Goal: Information Seeking & Learning: Learn about a topic

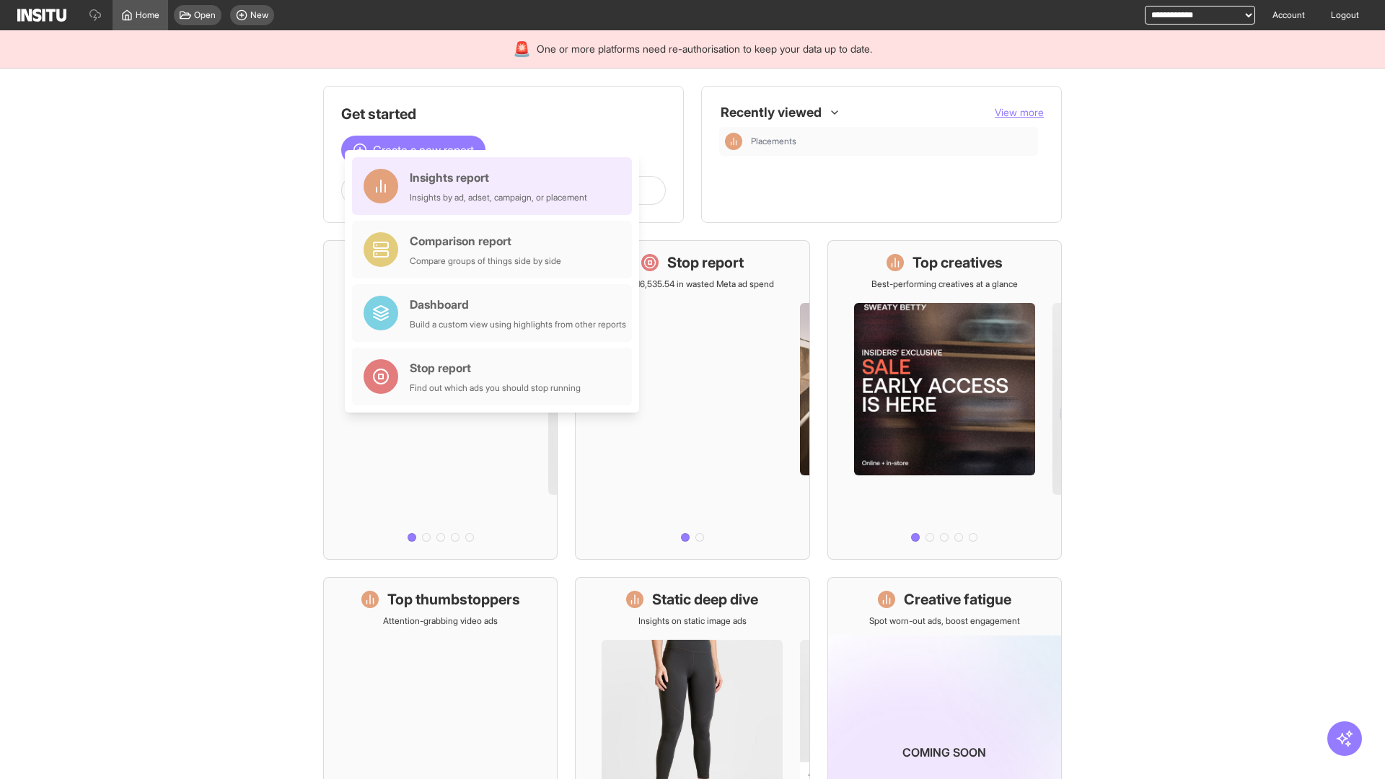
click at [496, 186] on div "Insights report Insights by ad, adset, campaign, or placement" at bounding box center [499, 186] width 178 height 35
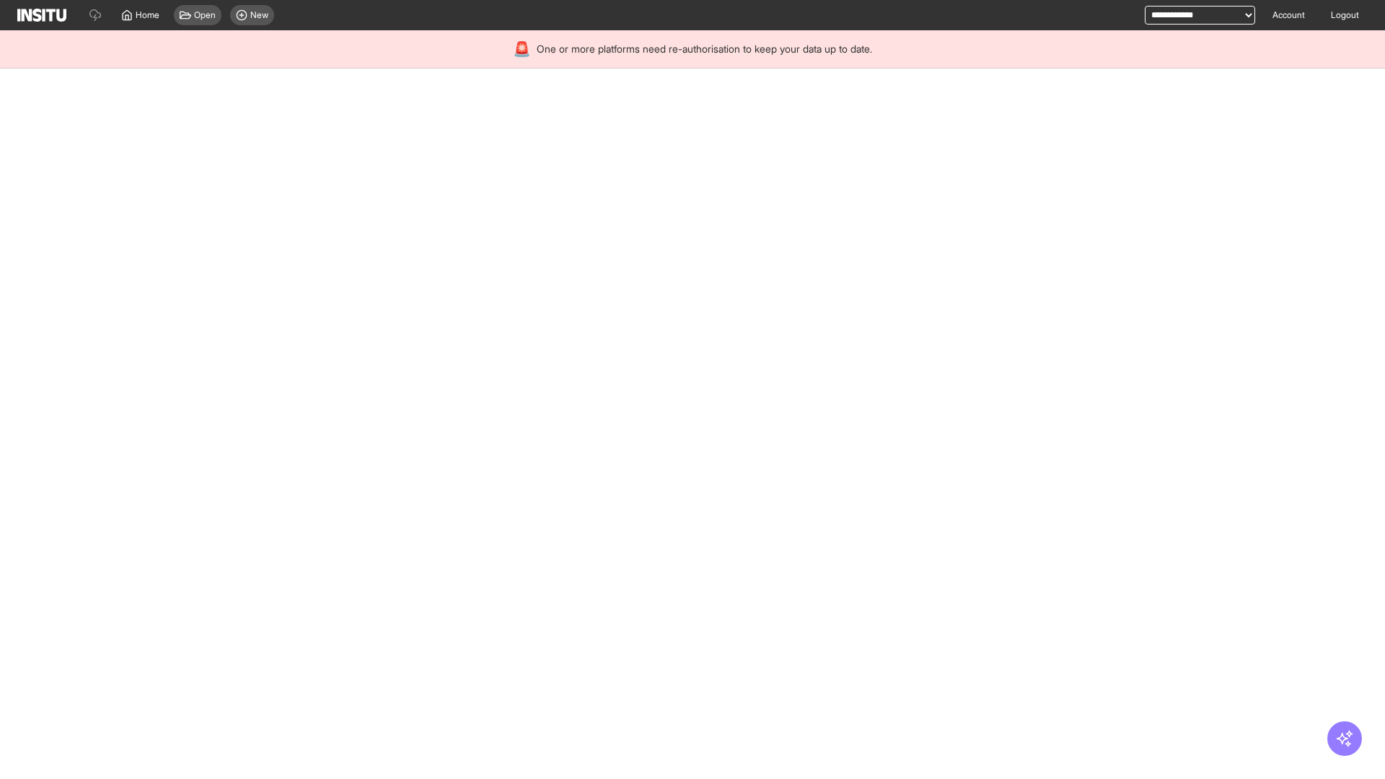
select select "**"
